Goal: Task Accomplishment & Management: Complete application form

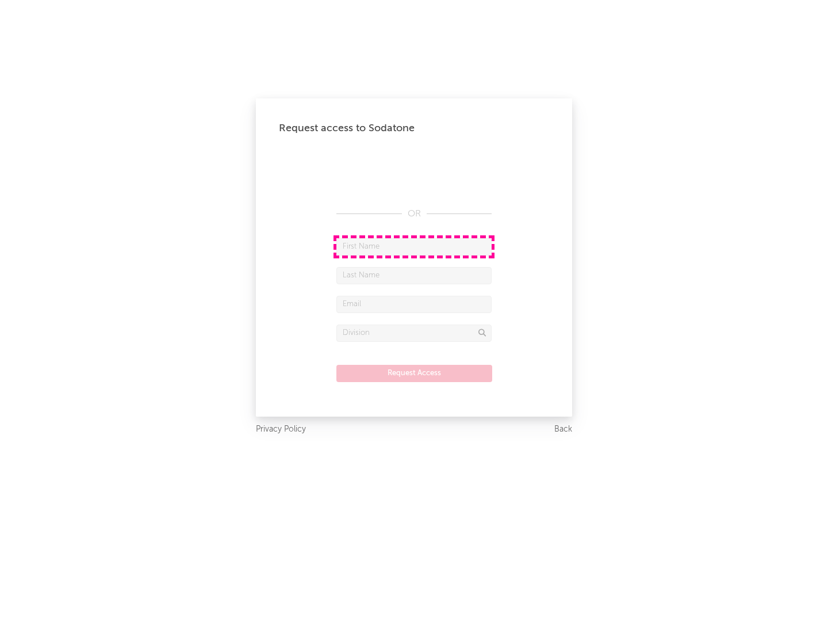
click at [414, 246] on input "text" at bounding box center [413, 246] width 155 height 17
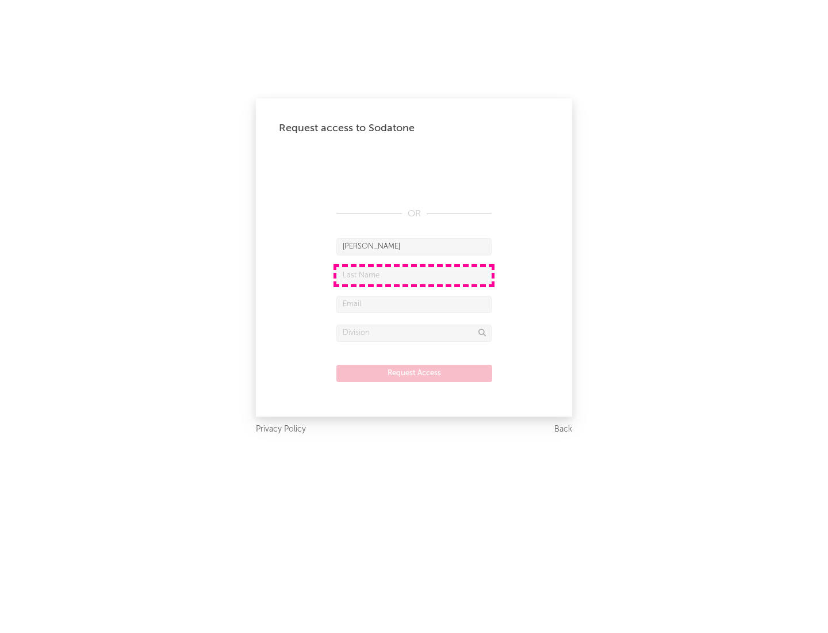
type input "[PERSON_NAME]"
click at [414, 275] on input "text" at bounding box center [413, 275] width 155 height 17
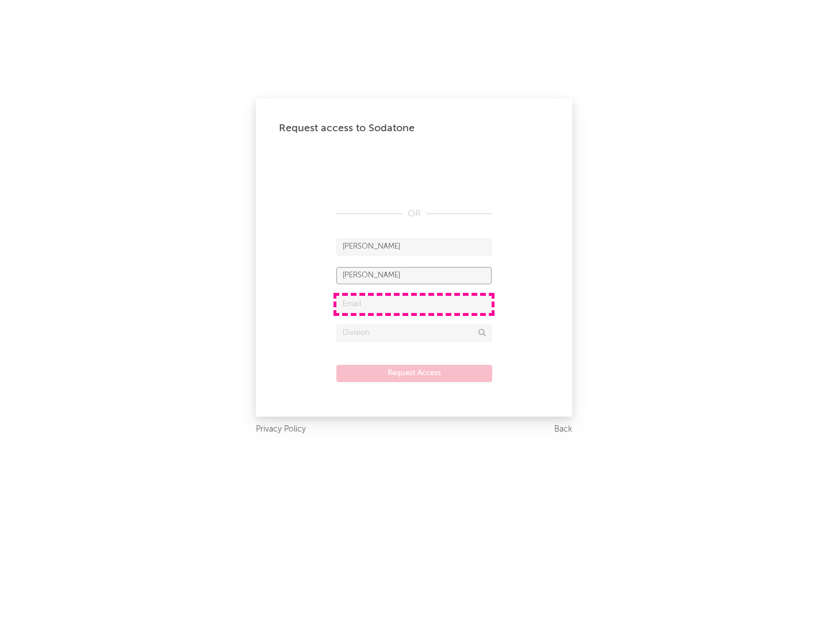
type input "[PERSON_NAME]"
click at [414, 304] on input "text" at bounding box center [413, 304] width 155 height 17
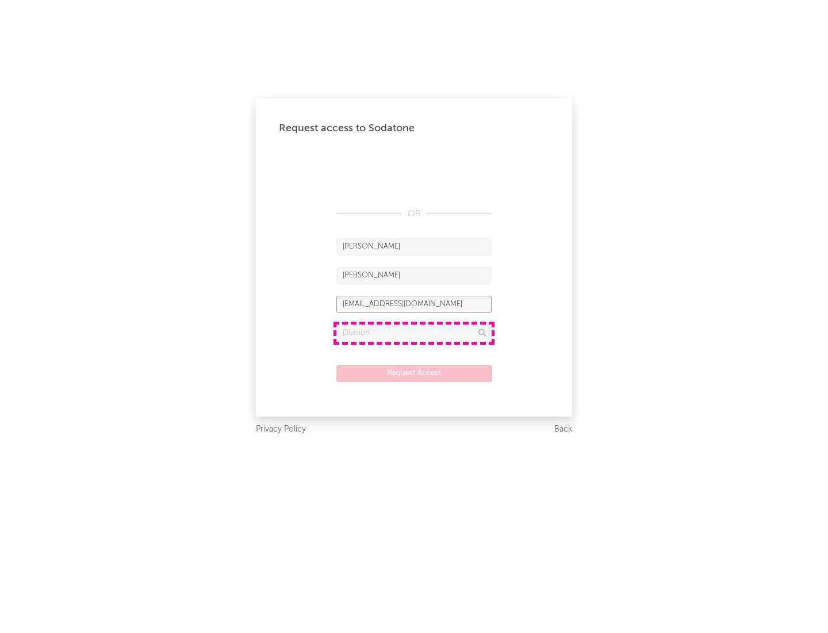
type input "[EMAIL_ADDRESS][DOMAIN_NAME]"
click at [414, 332] on input "text" at bounding box center [413, 332] width 155 height 17
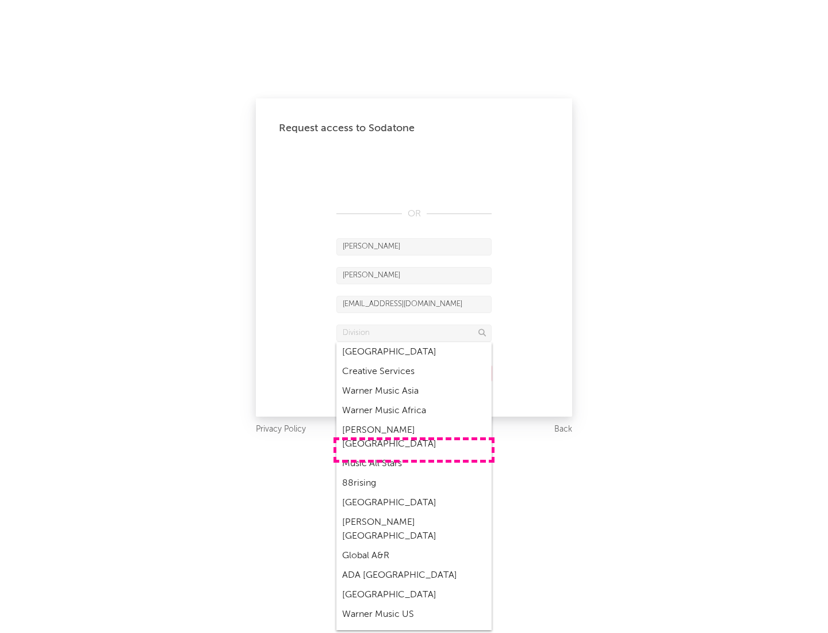
click at [414, 454] on div "Music All Stars" at bounding box center [413, 464] width 155 height 20
type input "Music All Stars"
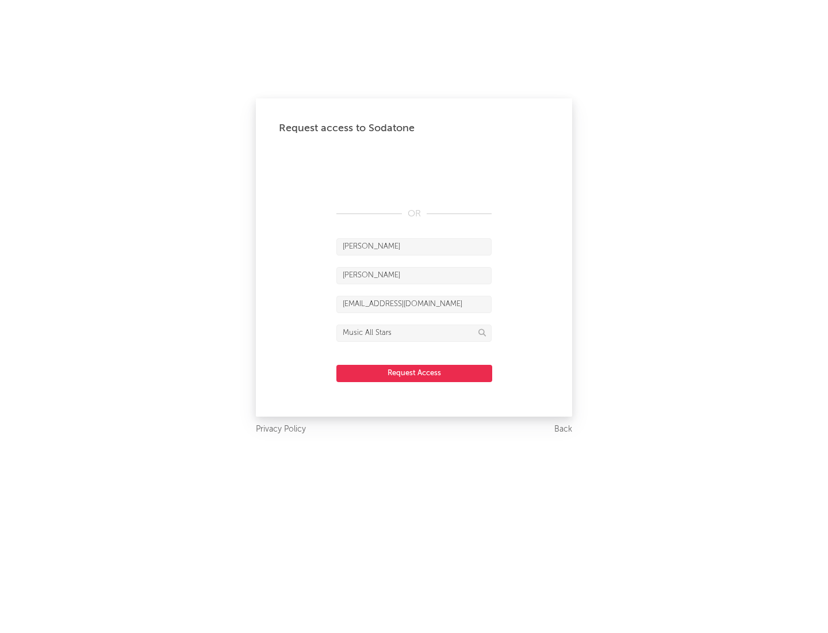
click at [414, 373] on button "Request Access" at bounding box center [414, 373] width 156 height 17
